Goal: Task Accomplishment & Management: Use online tool/utility

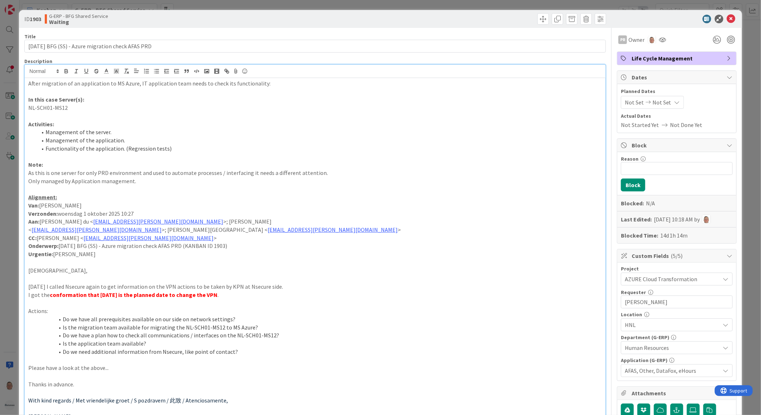
scroll to position [318, 0]
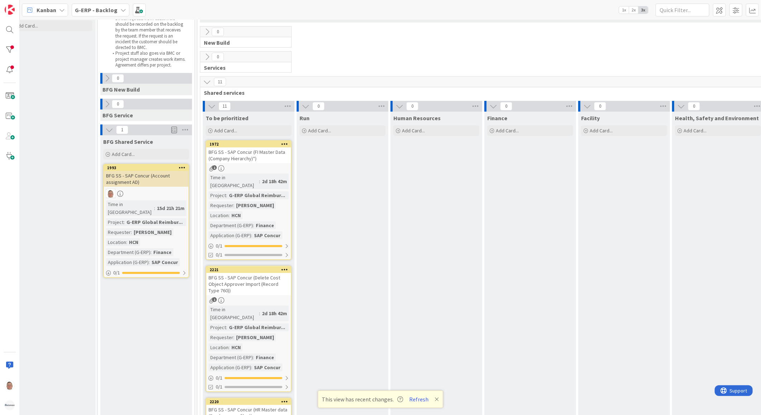
scroll to position [64, 19]
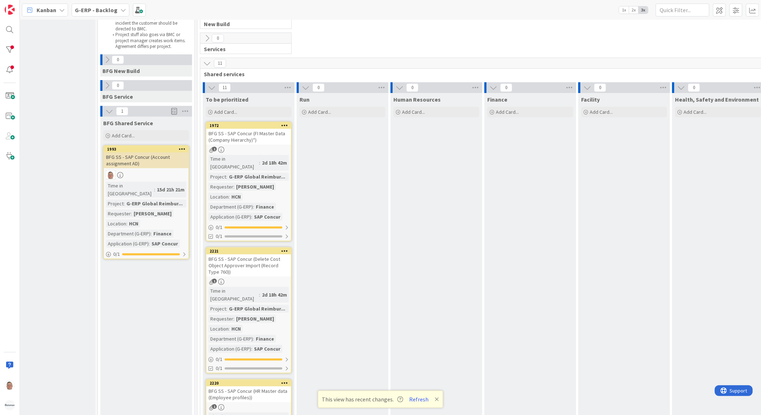
click at [249, 134] on div "BFG SS - SAP Concur (FI Master Data (Company Hierarchy)*)" at bounding box center [248, 137] width 85 height 16
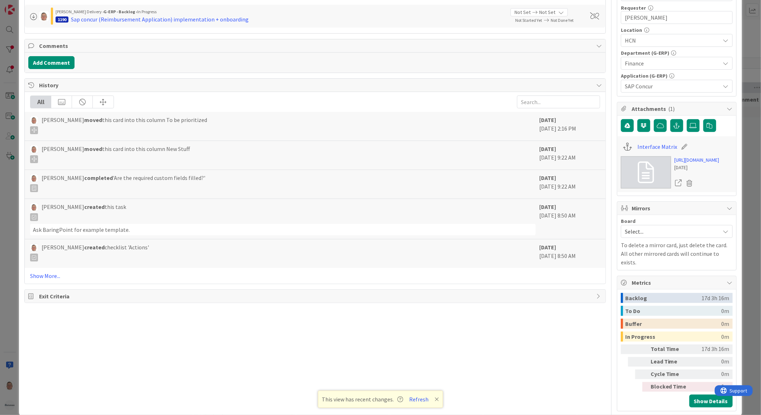
scroll to position [278, 0]
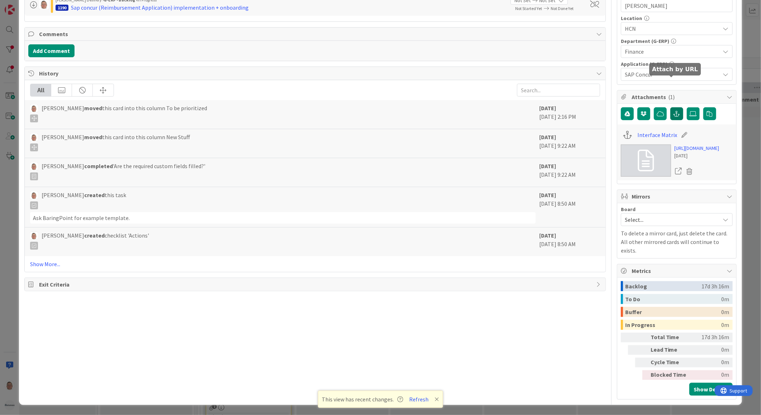
click at [673, 111] on icon "button" at bounding box center [676, 114] width 6 height 6
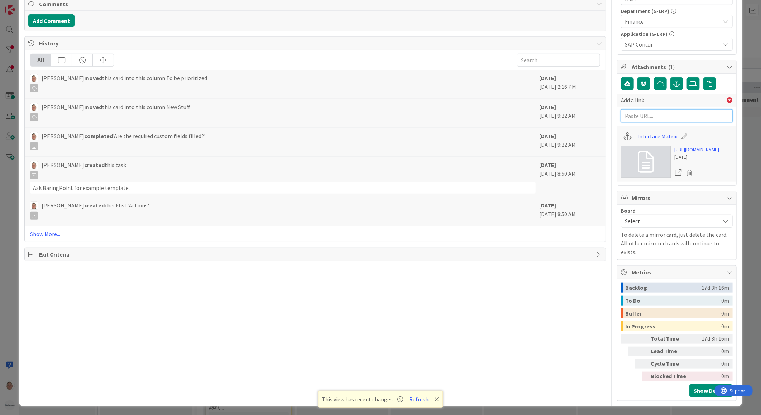
click at [642, 115] on input "text" at bounding box center [677, 116] width 112 height 13
paste input "https://huismancloud.sharepoint.com/teams/EXTSAPConcurP1HCNHuismanBearingPoint/…"
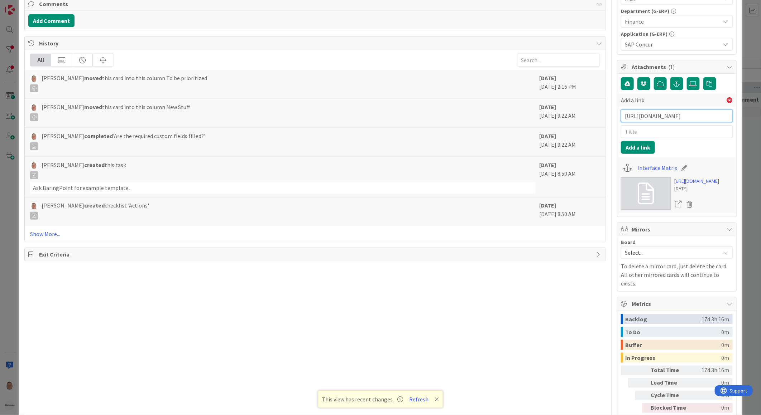
scroll to position [0, 1805]
type input "https://huismancloud.sharepoint.com/teams/EXTSAPConcurP1HCNHuismanBearingPoint/…"
click at [641, 128] on input "text" at bounding box center [677, 131] width 112 height 13
type input "Technical walk trough."
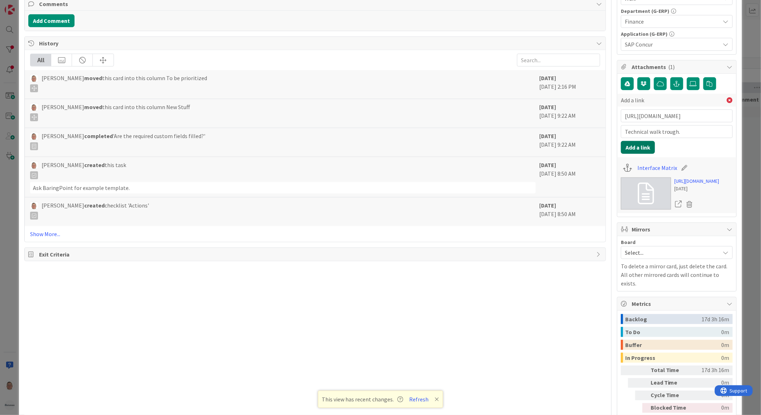
click at [634, 150] on button "Add a link" at bounding box center [638, 147] width 34 height 13
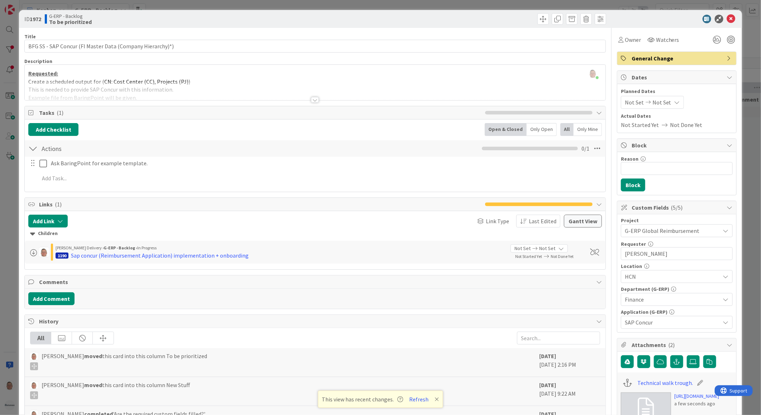
click at [312, 100] on div at bounding box center [315, 100] width 8 height 6
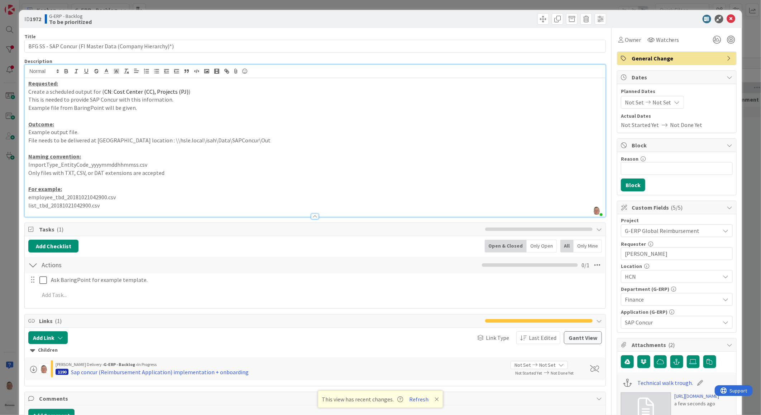
click at [166, 208] on p "list_tbd_20181021042900.csv" at bounding box center [314, 206] width 573 height 8
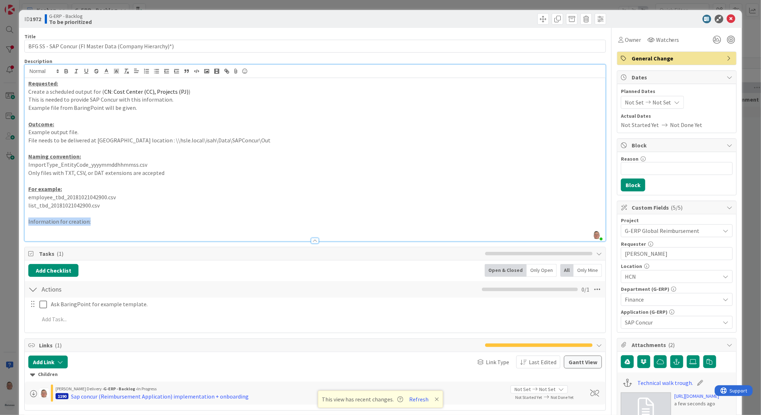
drag, startPoint x: 91, startPoint y: 223, endPoint x: 24, endPoint y: 223, distance: 67.3
click at [25, 223] on div "Requested: Create a scheduled output for ( CN: Cost Center (CC), Projects (PJ) …" at bounding box center [315, 159] width 580 height 163
click at [65, 71] on icon "button" at bounding box center [66, 72] width 3 height 2
click at [85, 71] on icon "button" at bounding box center [86, 71] width 6 height 6
click at [42, 228] on p at bounding box center [314, 230] width 573 height 8
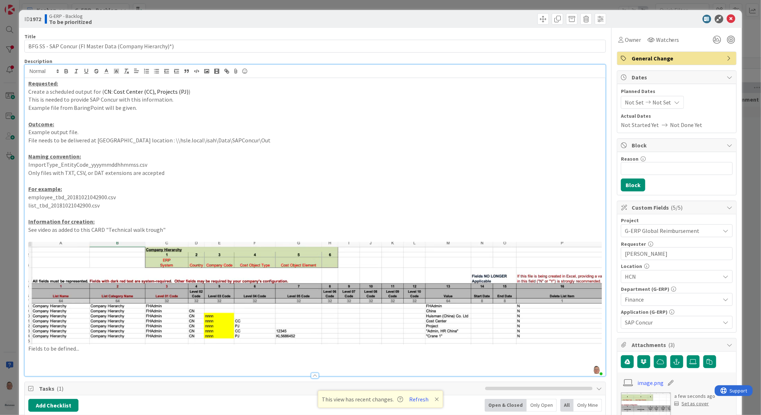
click at [28, 231] on p "See video as added to this CARD "Technical walk trough"" at bounding box center [314, 230] width 573 height 8
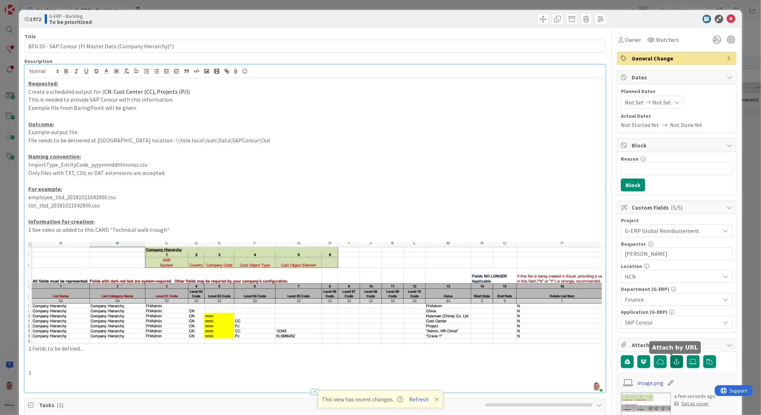
click at [673, 363] on icon "button" at bounding box center [676, 362] width 6 height 6
click at [627, 396] on input "text" at bounding box center [677, 394] width 112 height 13
paste input "https://huismancloud.sharepoint.com/:x:/r/teams/EXTSAPConcurP1HCNHuismanBearing…"
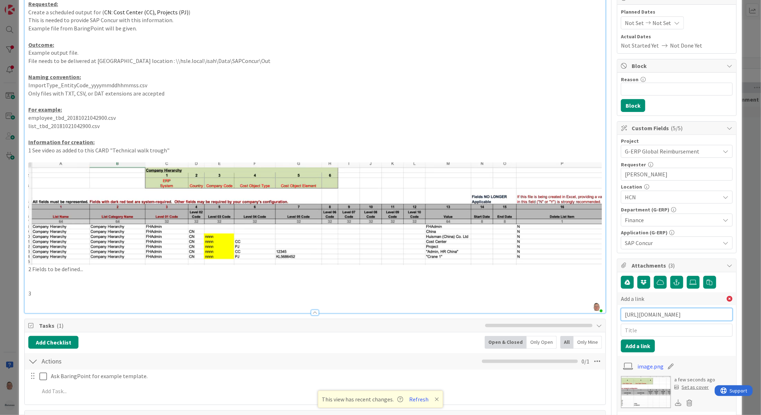
type input "https://huismancloud.sharepoint.com/:x:/r/teams/EXTSAPConcurP1HCNHuismanBearing…"
click at [628, 328] on input "text" at bounding box center [677, 330] width 112 height 13
click at [636, 331] on input "text" at bounding box center [677, 330] width 112 height 13
paste input "List import HUISMAN Examples 20251007"
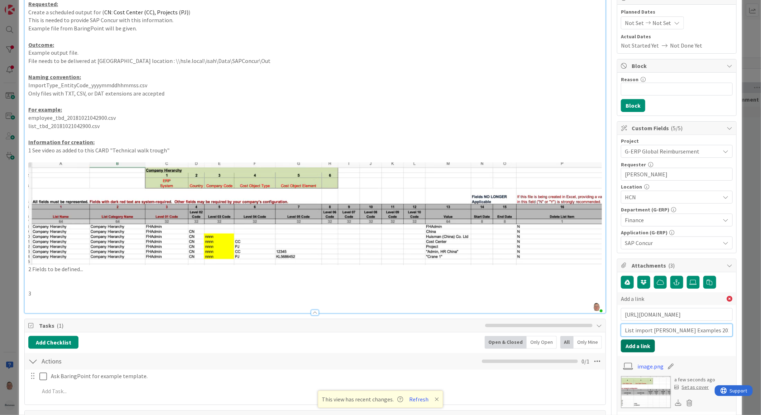
type input "List import HUISMAN Examples 20251007"
click at [637, 344] on button "Add a link" at bounding box center [638, 346] width 34 height 13
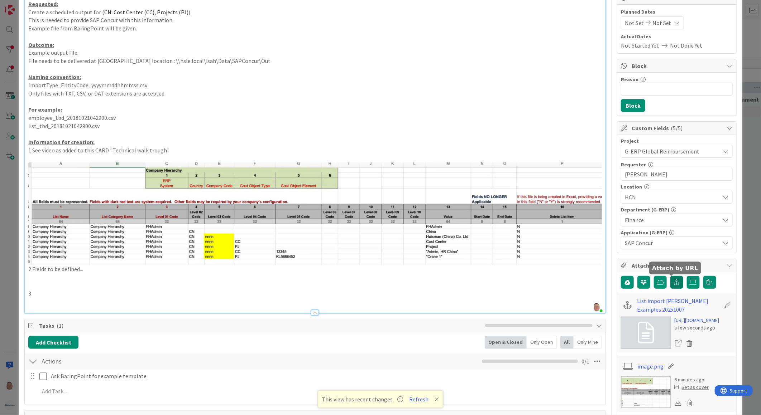
click at [673, 285] on icon "button" at bounding box center [676, 283] width 6 height 6
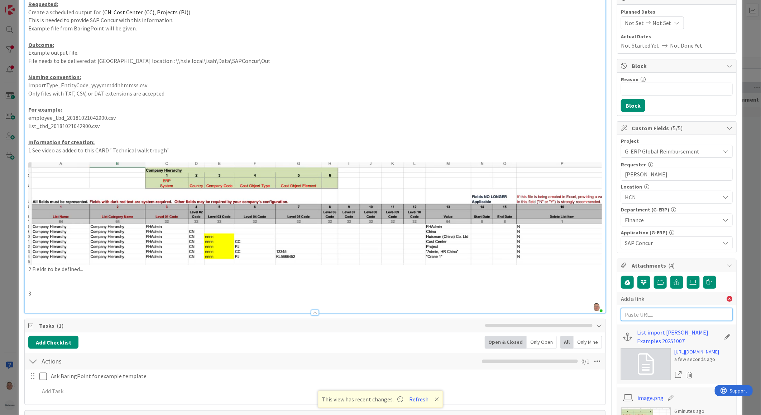
click at [635, 314] on input "text" at bounding box center [677, 314] width 112 height 13
paste input "List import HUISMAN Examples 20251007"
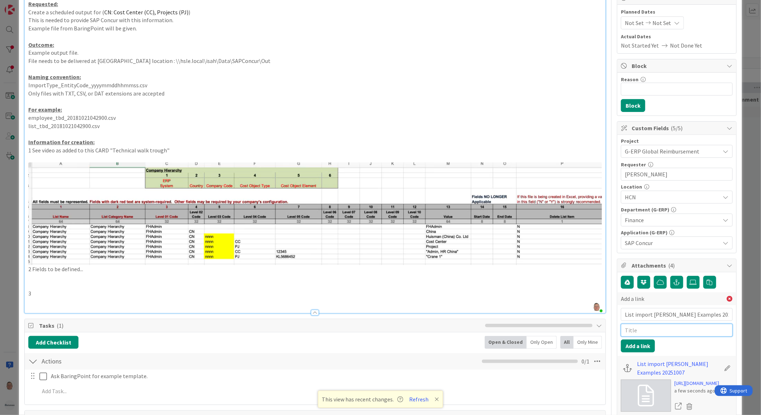
click at [639, 329] on input "text" at bounding box center [677, 330] width 112 height 13
drag, startPoint x: 716, startPoint y: 314, endPoint x: 561, endPoint y: 320, distance: 155.1
click at [561, 320] on div "Title 57 / 128 BFG SS - SAP Concur (FI Master Data (Company Hierarchy)*) Descri…" at bounding box center [380, 380] width 712 height 865
click at [720, 316] on input "List import HUISMAN Examples 20251007" at bounding box center [677, 314] width 112 height 13
drag, startPoint x: 720, startPoint y: 315, endPoint x: 543, endPoint y: 320, distance: 177.3
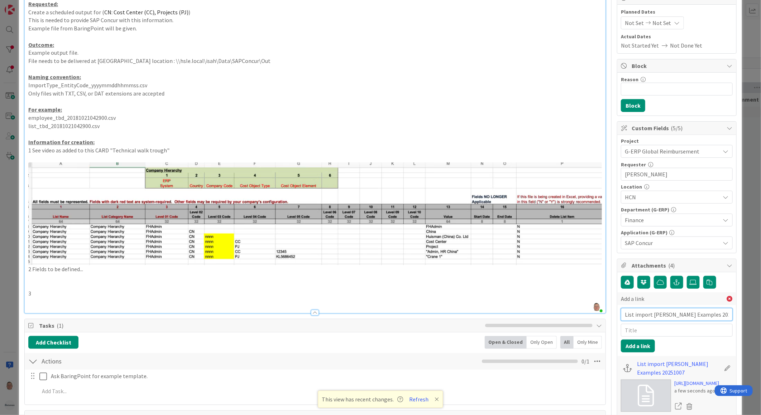
click at [545, 320] on div "Title 57 / 128 BFG SS - SAP Concur (FI Master Data (Company Hierarchy)*) Descri…" at bounding box center [380, 380] width 712 height 865
paste input "https://huismancloud.sharepoint.com/:t:/r/teams/EXTSAPConcurP1HCNHuismanBearing…"
type input "https://huismancloud.sharepoint.com/:t:/r/teams/EXTSAPConcurP1HCNHuismanBearing…"
click at [632, 330] on input "text" at bounding box center [677, 330] width 112 height 13
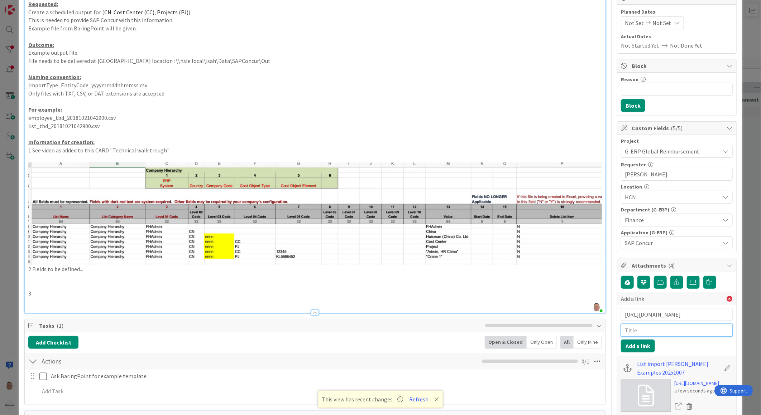
scroll to position [0, 0]
click at [634, 331] on input "text" at bounding box center [677, 330] width 112 height 13
paste input "List import HUISMAN Examples 20251007"
click at [621, 331] on input "List import HUISMAN Examples 20251007" at bounding box center [677, 330] width 112 height 13
type input "Example: List import HUISMAN Examples 20251007"
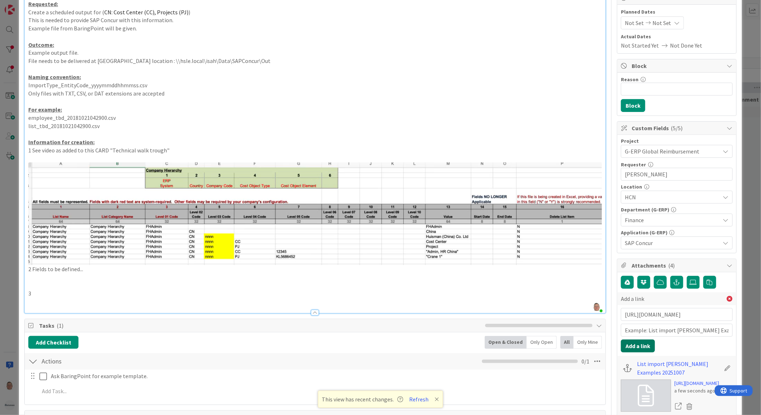
click at [632, 346] on button "Add a link" at bounding box center [638, 346] width 34 height 13
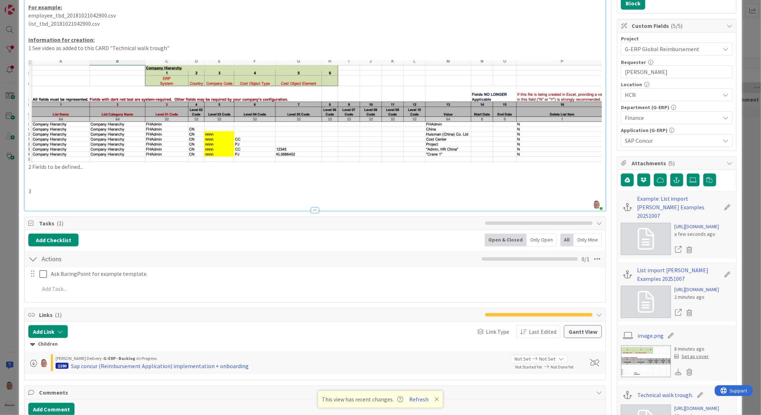
scroll to position [159, 0]
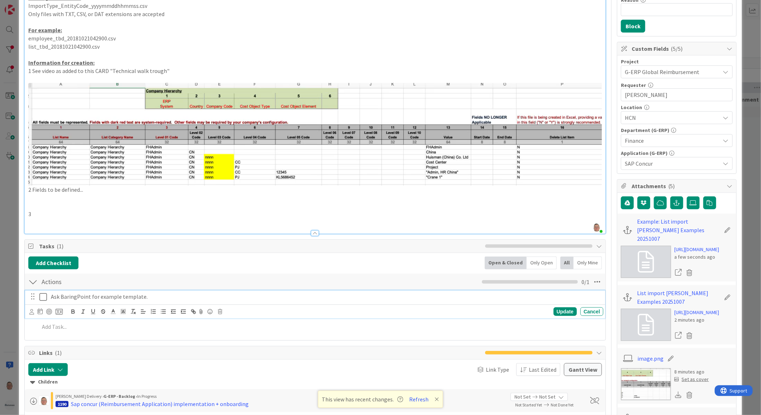
click at [43, 296] on icon at bounding box center [43, 297] width 8 height 9
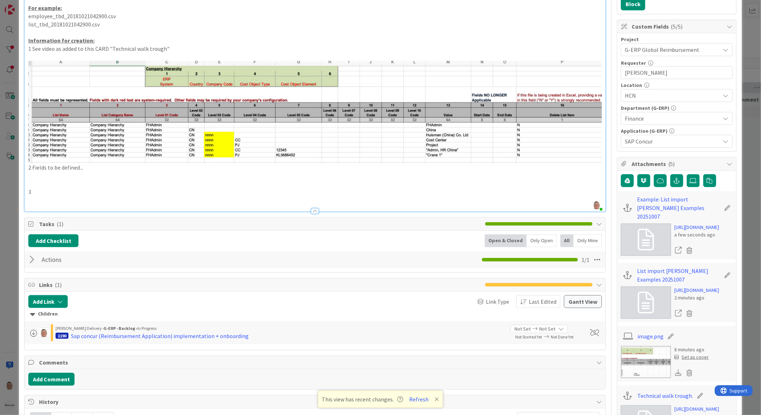
scroll to position [0, 0]
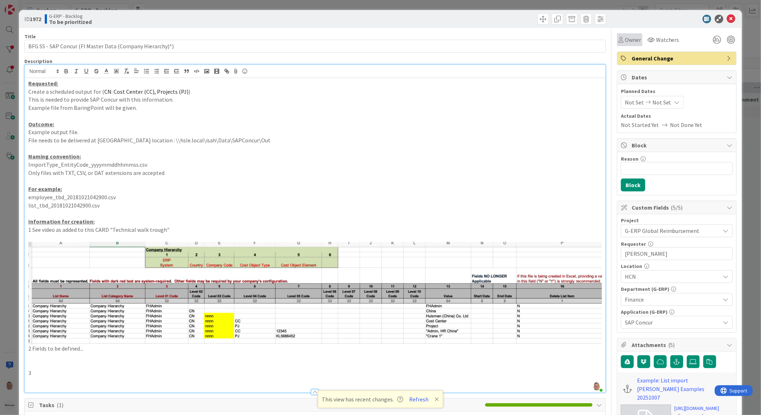
click at [618, 38] on div "Owner" at bounding box center [629, 39] width 23 height 9
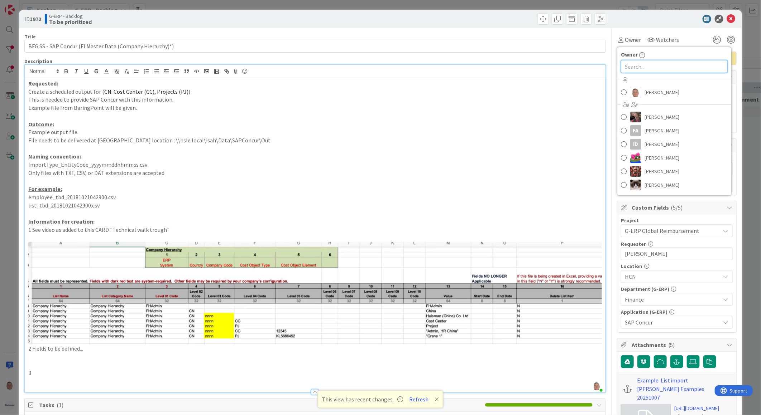
click at [627, 64] on input "text" at bounding box center [674, 66] width 107 height 13
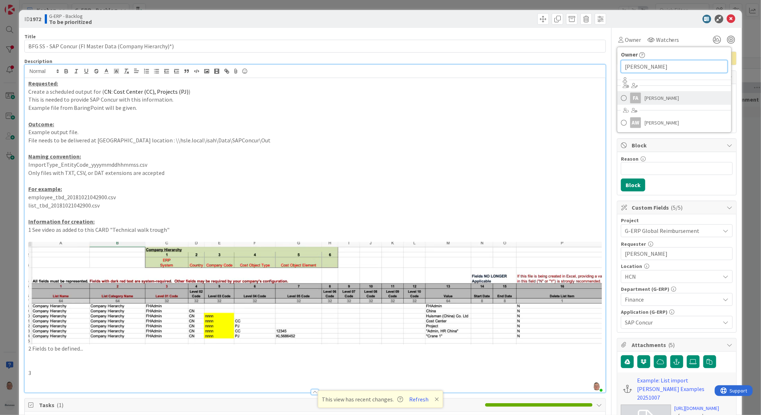
type input "alex"
click at [647, 95] on span "Fu Alex" at bounding box center [661, 98] width 35 height 11
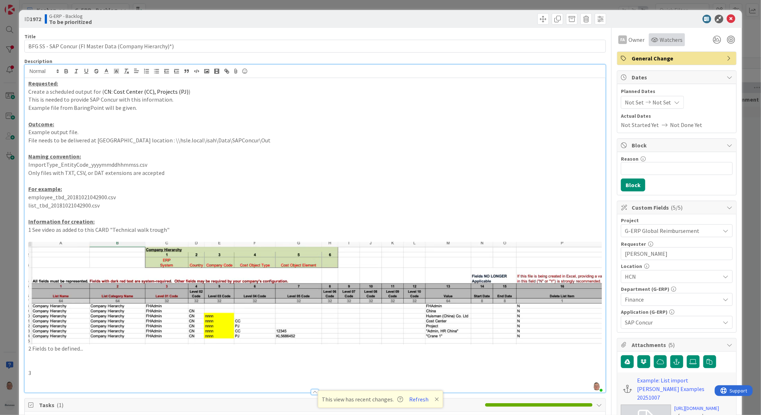
click at [659, 37] on span "Watchers" at bounding box center [670, 39] width 23 height 9
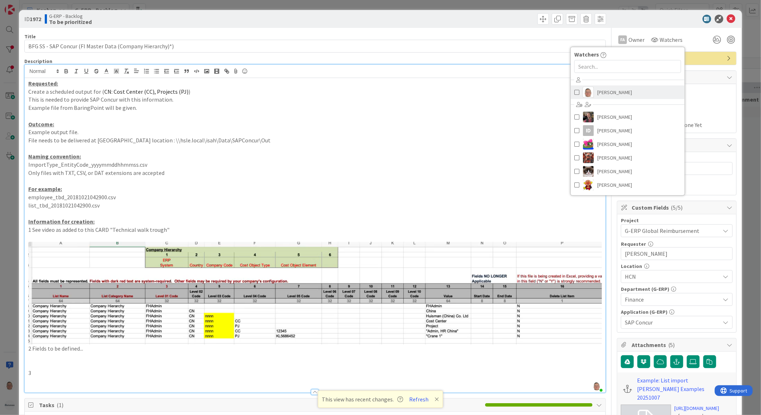
click at [597, 92] on span "[PERSON_NAME]" at bounding box center [614, 92] width 35 height 11
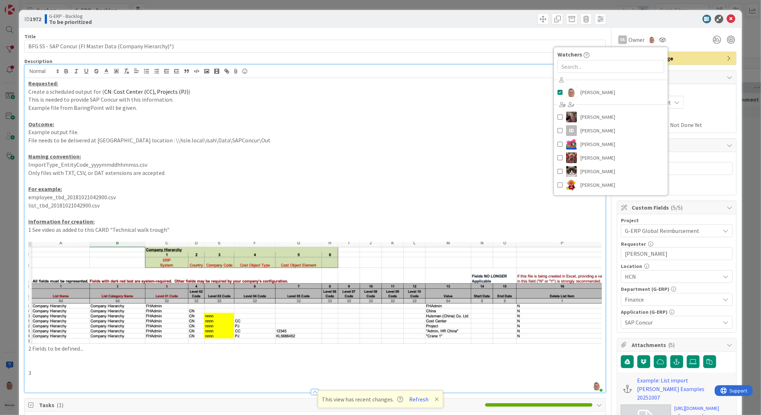
click at [652, 19] on div at bounding box center [672, 19] width 127 height 9
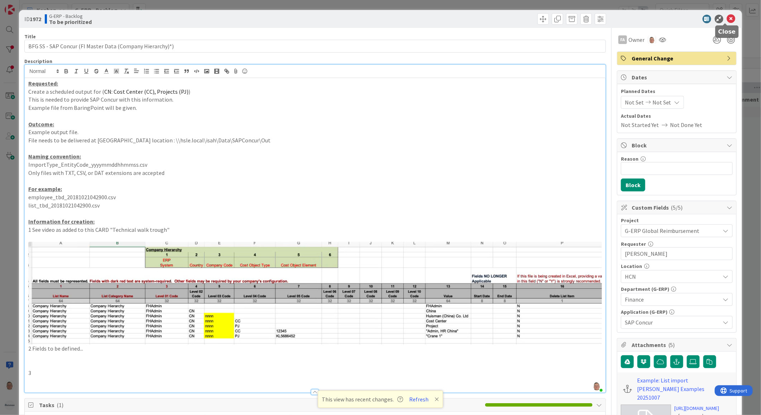
click at [727, 18] on icon at bounding box center [731, 19] width 9 height 9
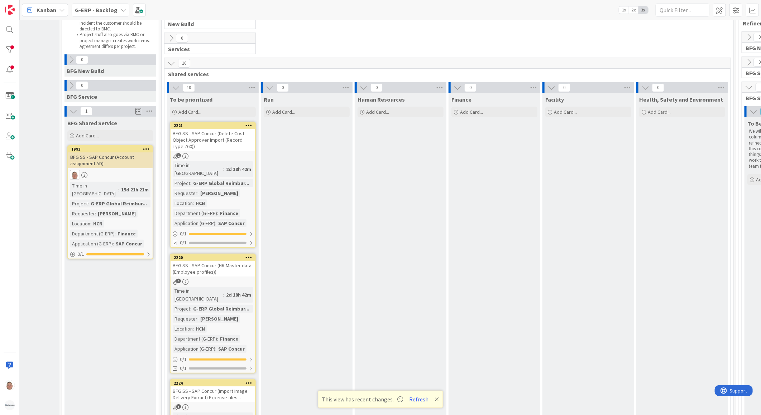
scroll to position [64, 43]
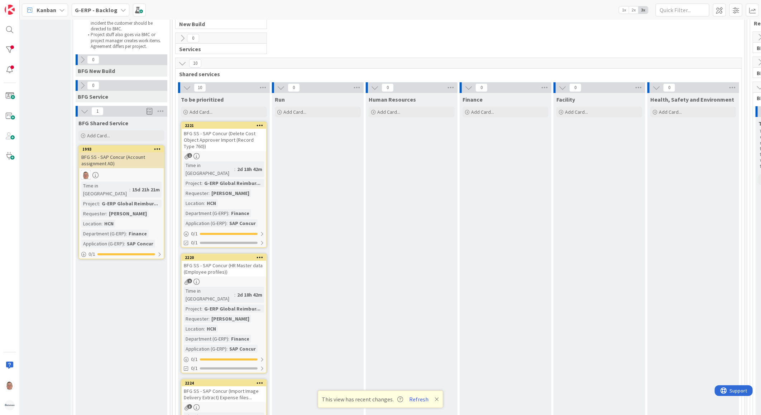
click at [221, 135] on div "BFG SS - SAP Concur (Delete Cost Object Approver Import (Record Type 760))" at bounding box center [224, 140] width 85 height 22
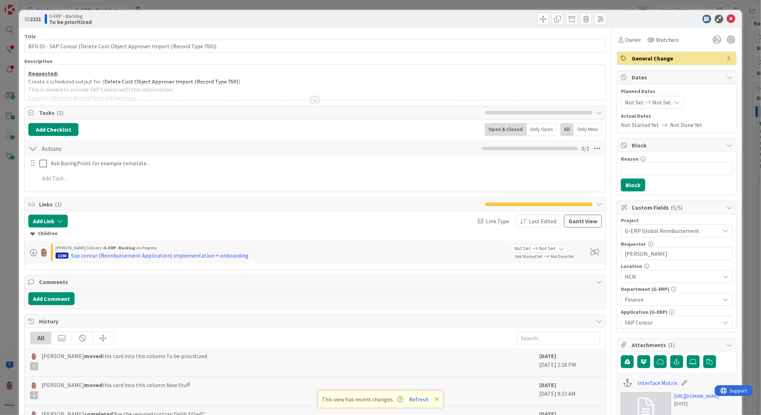
click at [312, 98] on div at bounding box center [315, 100] width 8 height 6
